Goal: Task Accomplishment & Management: Manage account settings

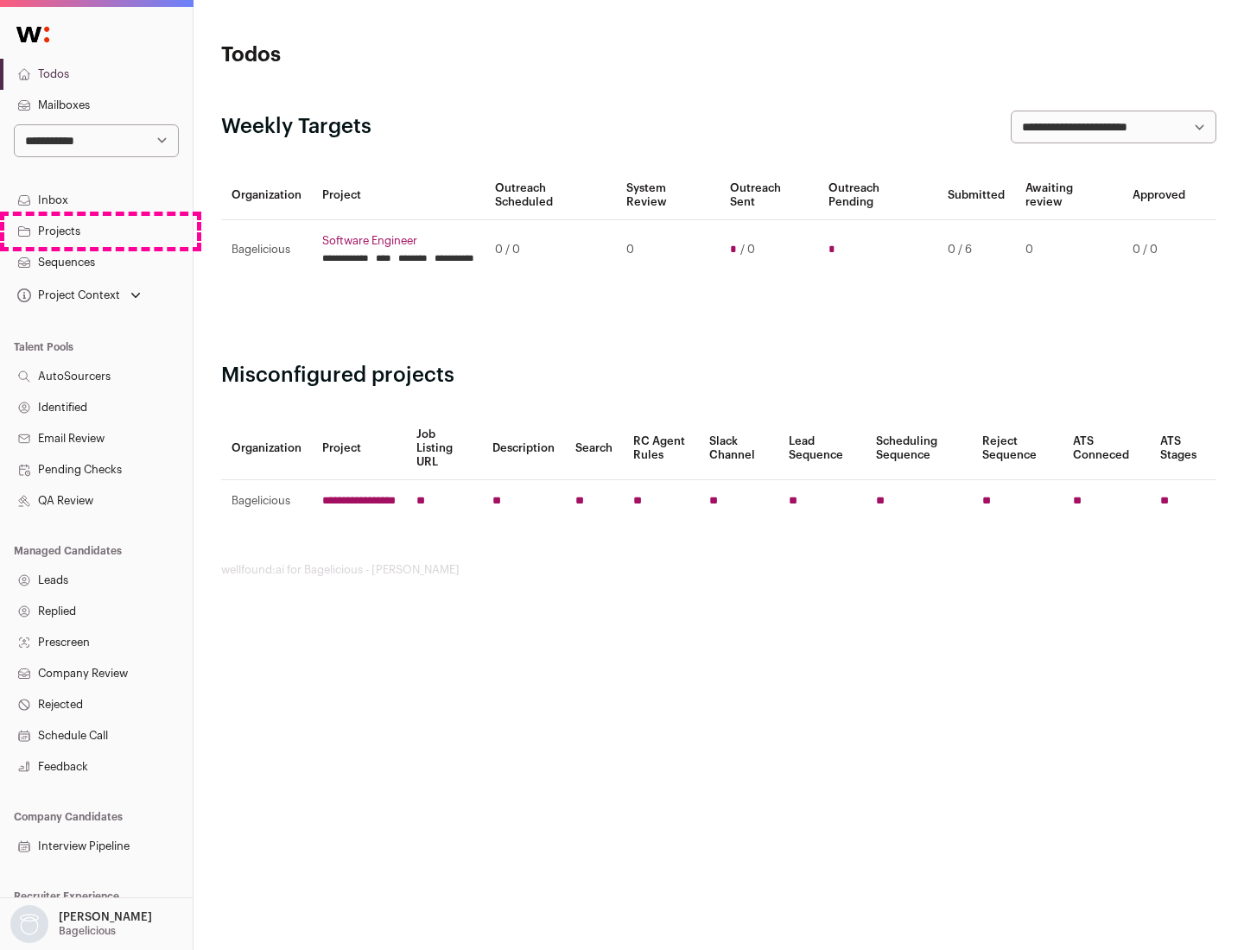
click at [96, 231] on link "Projects" at bounding box center [96, 231] width 193 height 31
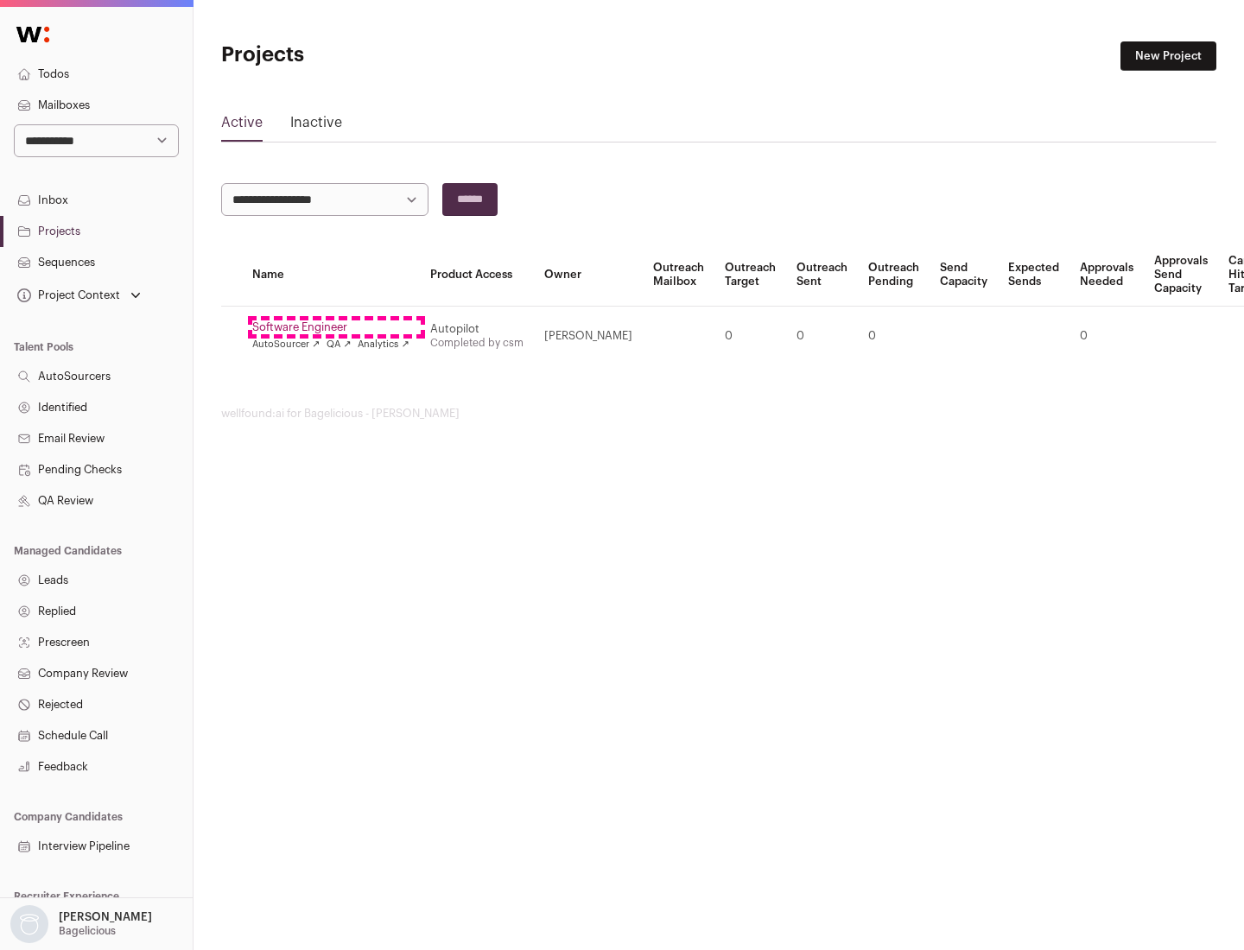
click at [336, 327] on link "Software Engineer" at bounding box center [330, 327] width 157 height 14
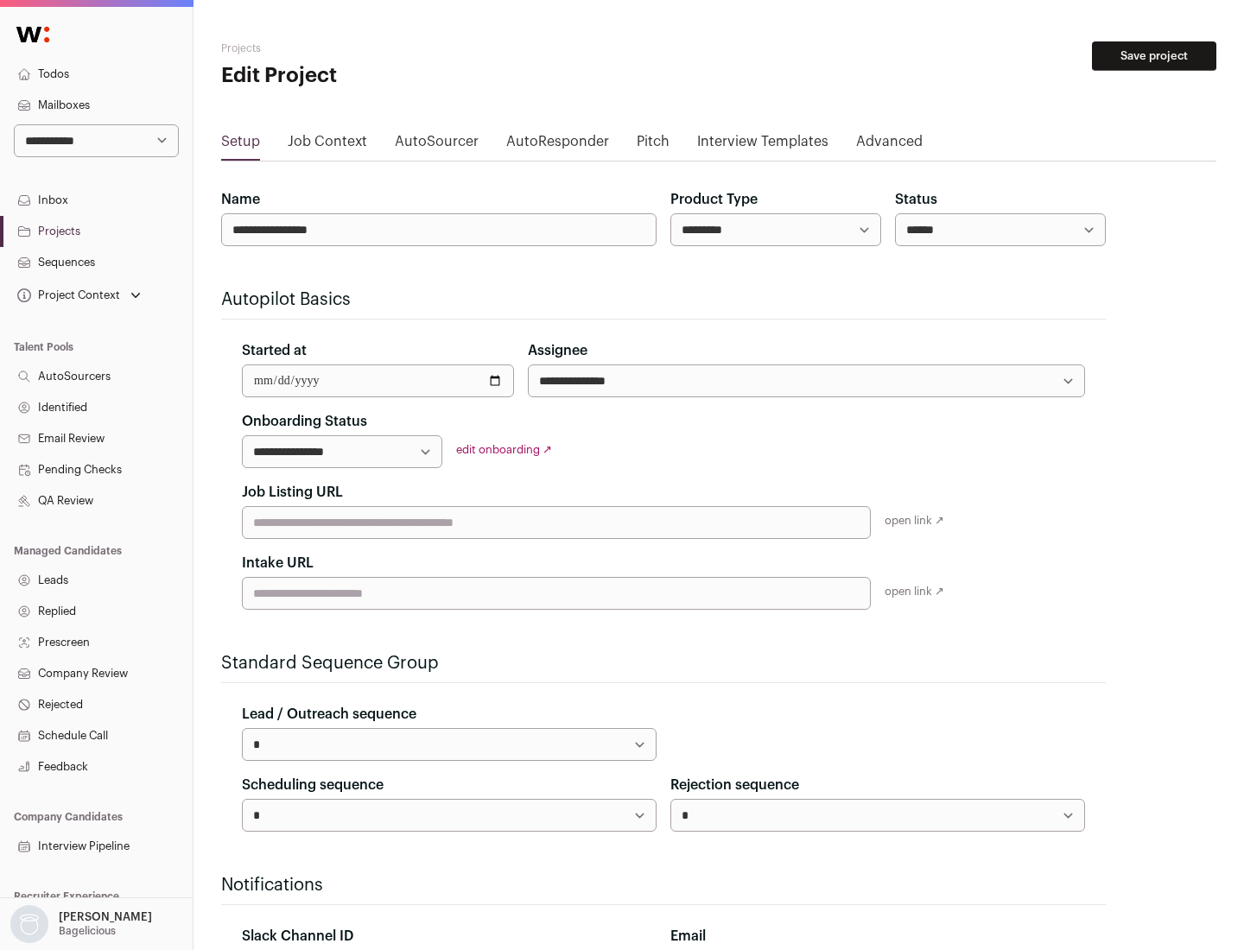
click at [1154, 56] on button "Save project" at bounding box center [1154, 55] width 124 height 29
